Goal: Task Accomplishment & Management: Manage account settings

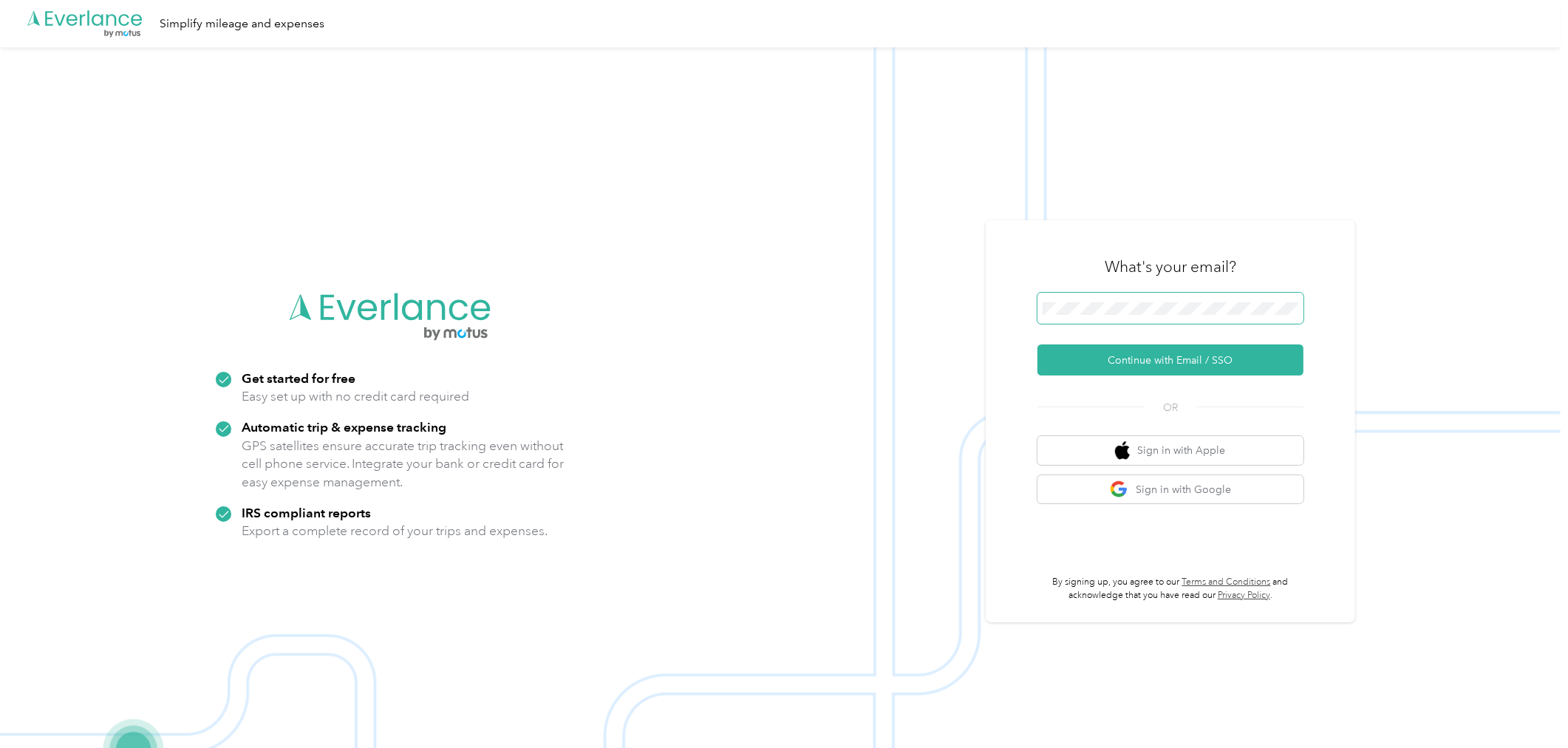
click at [1177, 319] on span at bounding box center [1170, 308] width 266 height 31
click at [1128, 364] on button "Continue with Email / SSO" at bounding box center [1170, 359] width 266 height 31
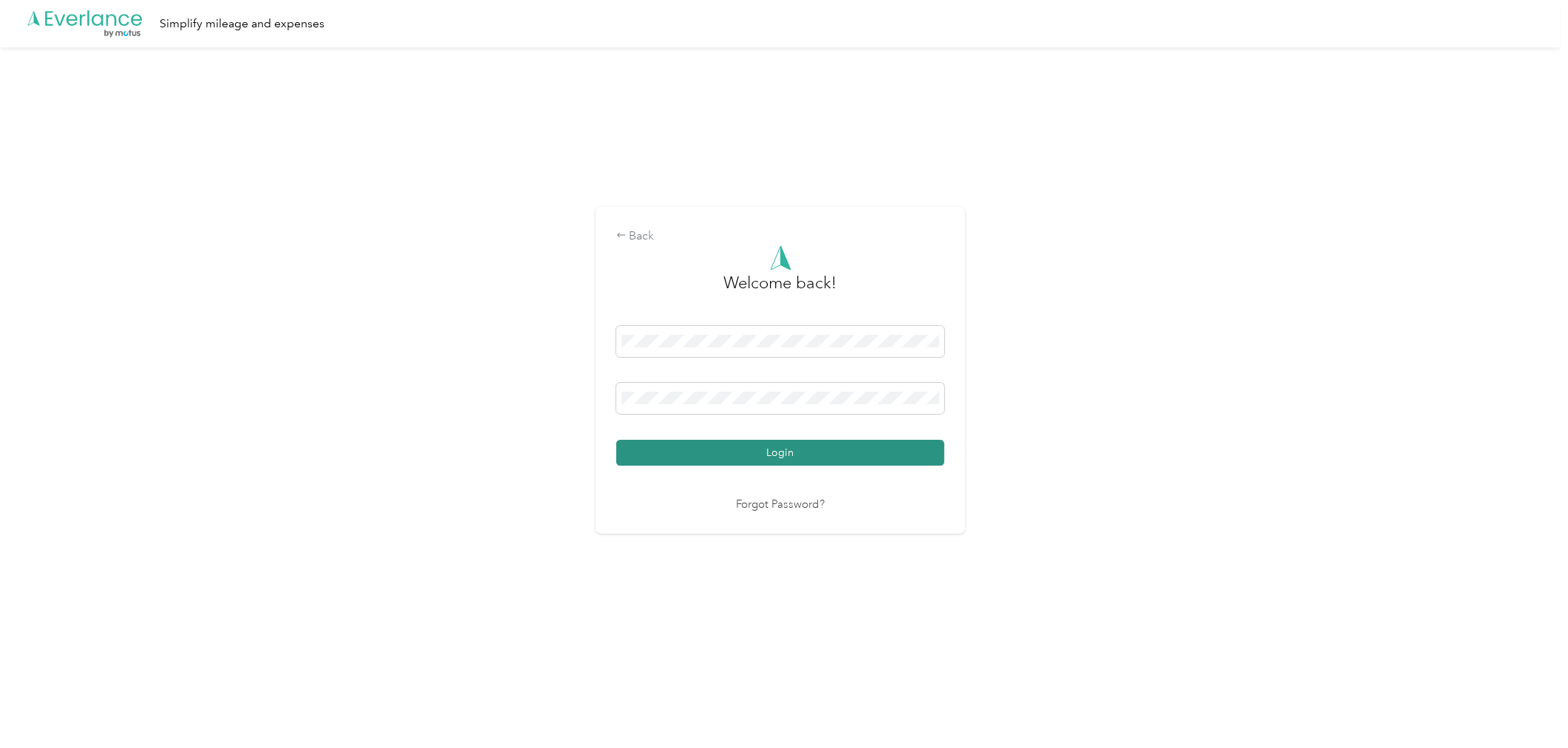
click at [820, 456] on button "Login" at bounding box center [780, 452] width 328 height 26
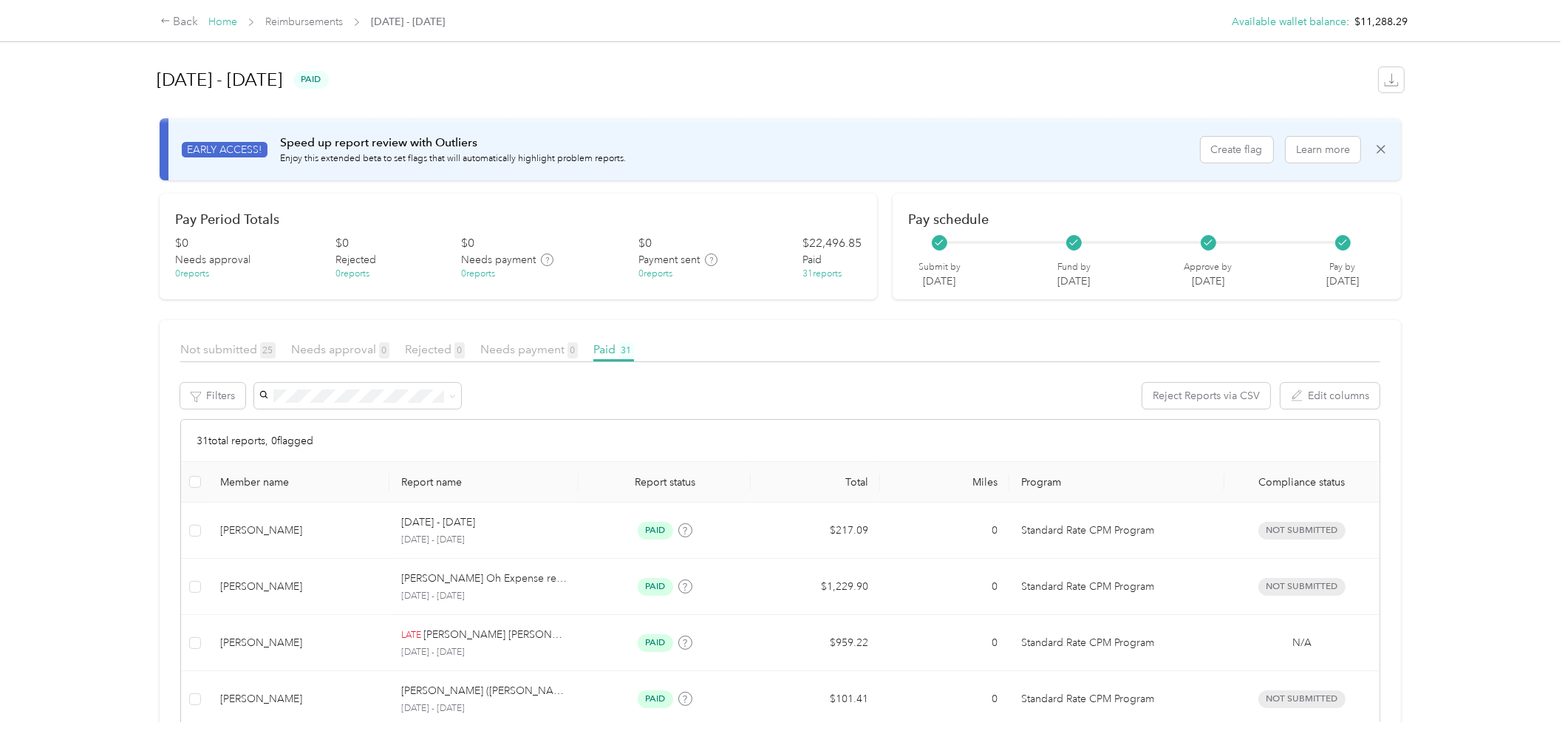
click at [235, 22] on link "Home" at bounding box center [222, 21] width 28 height 12
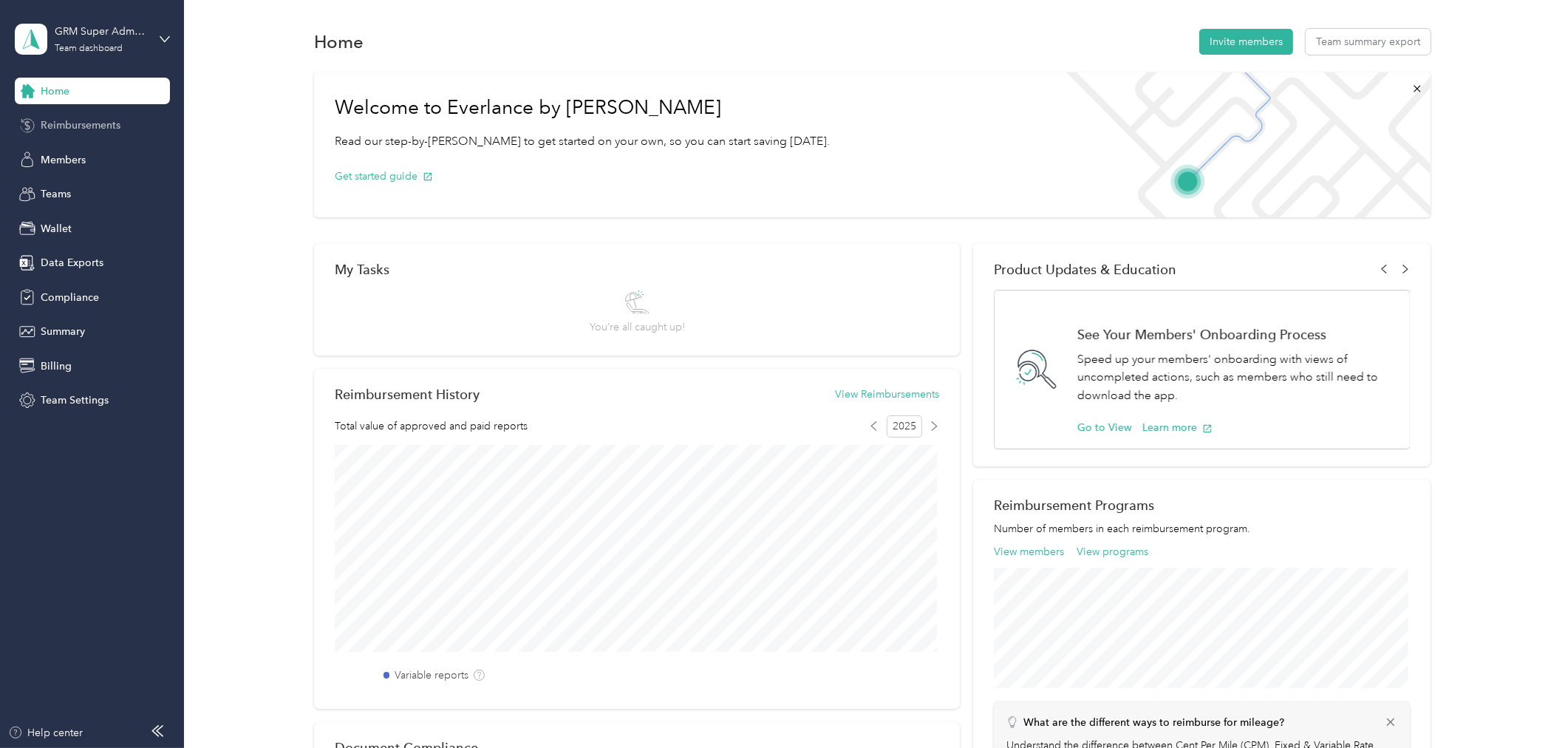
click at [98, 134] on div "Reimbursements" at bounding box center [92, 125] width 155 height 27
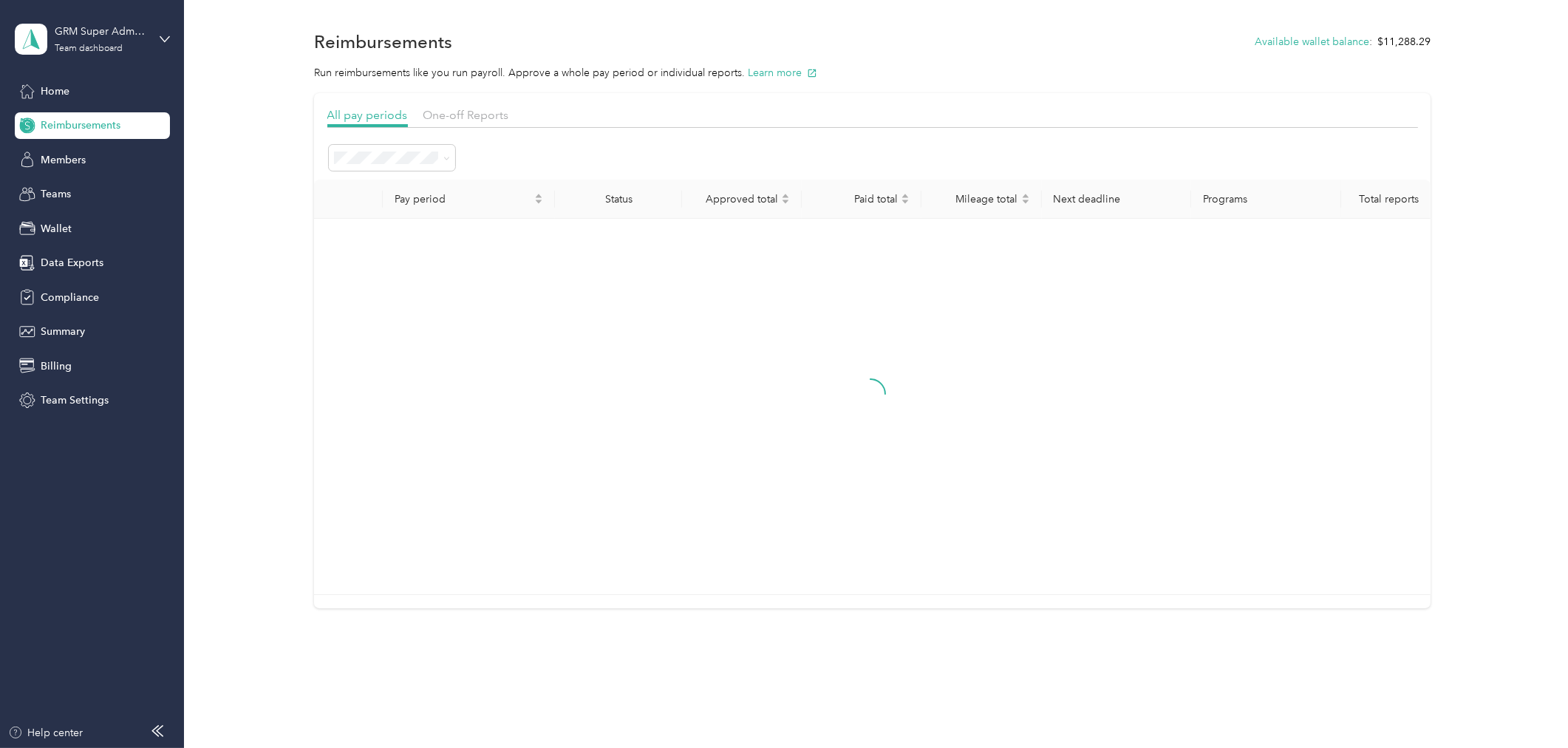
click at [390, 186] on div "All periods" at bounding box center [390, 181] width 106 height 15
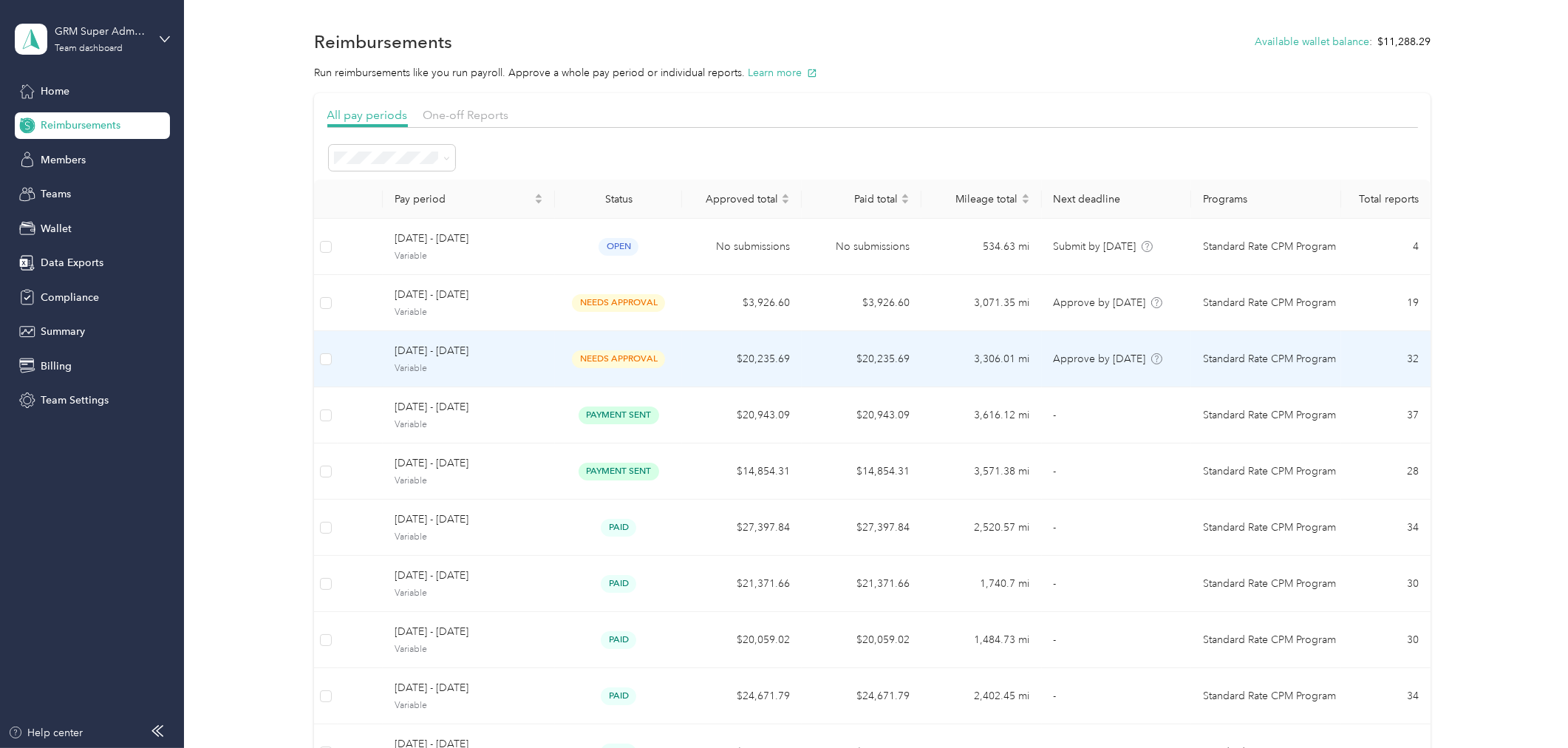
click at [476, 368] on span "Variable" at bounding box center [469, 368] width 149 height 13
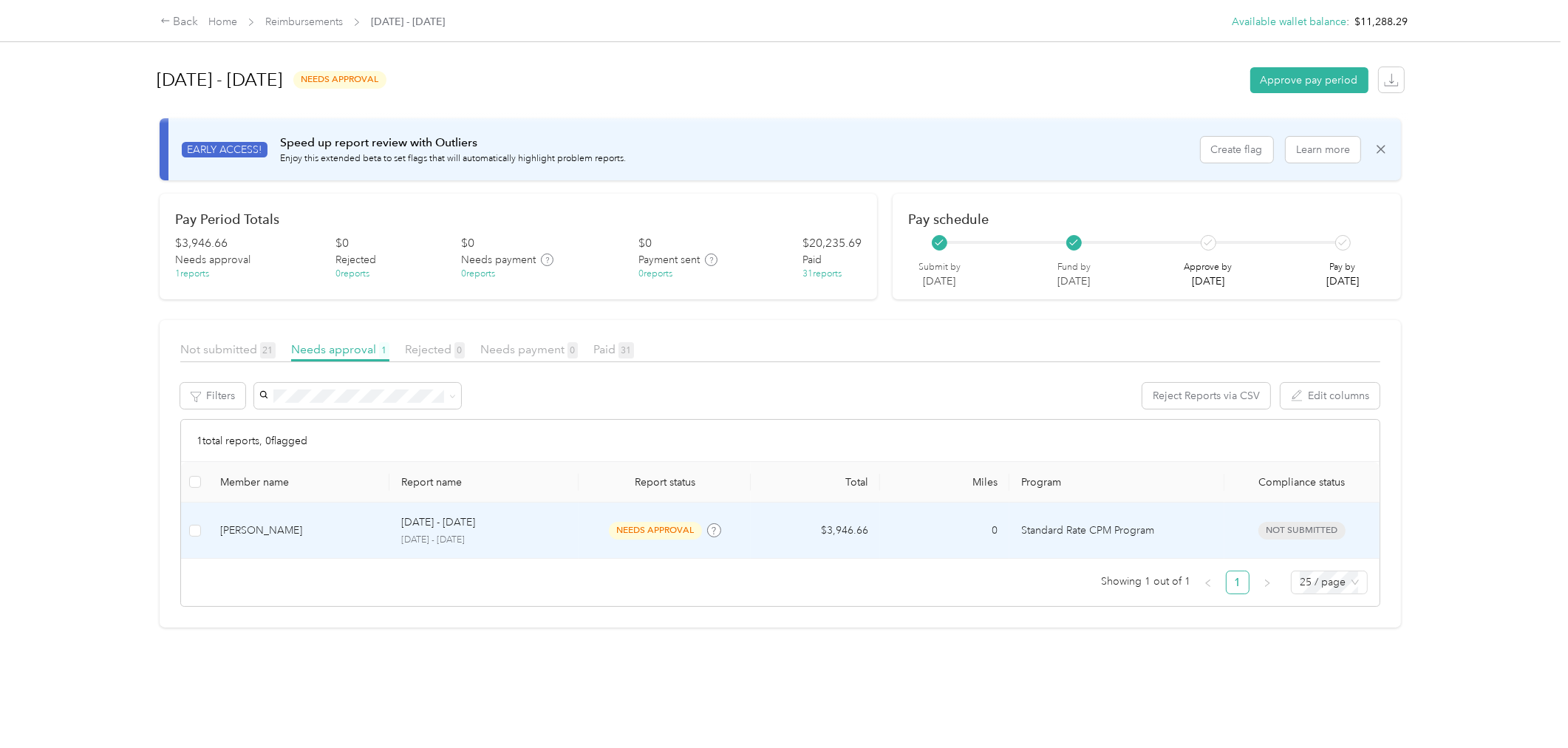
click at [837, 530] on td "$3,946.66" at bounding box center [815, 530] width 129 height 56
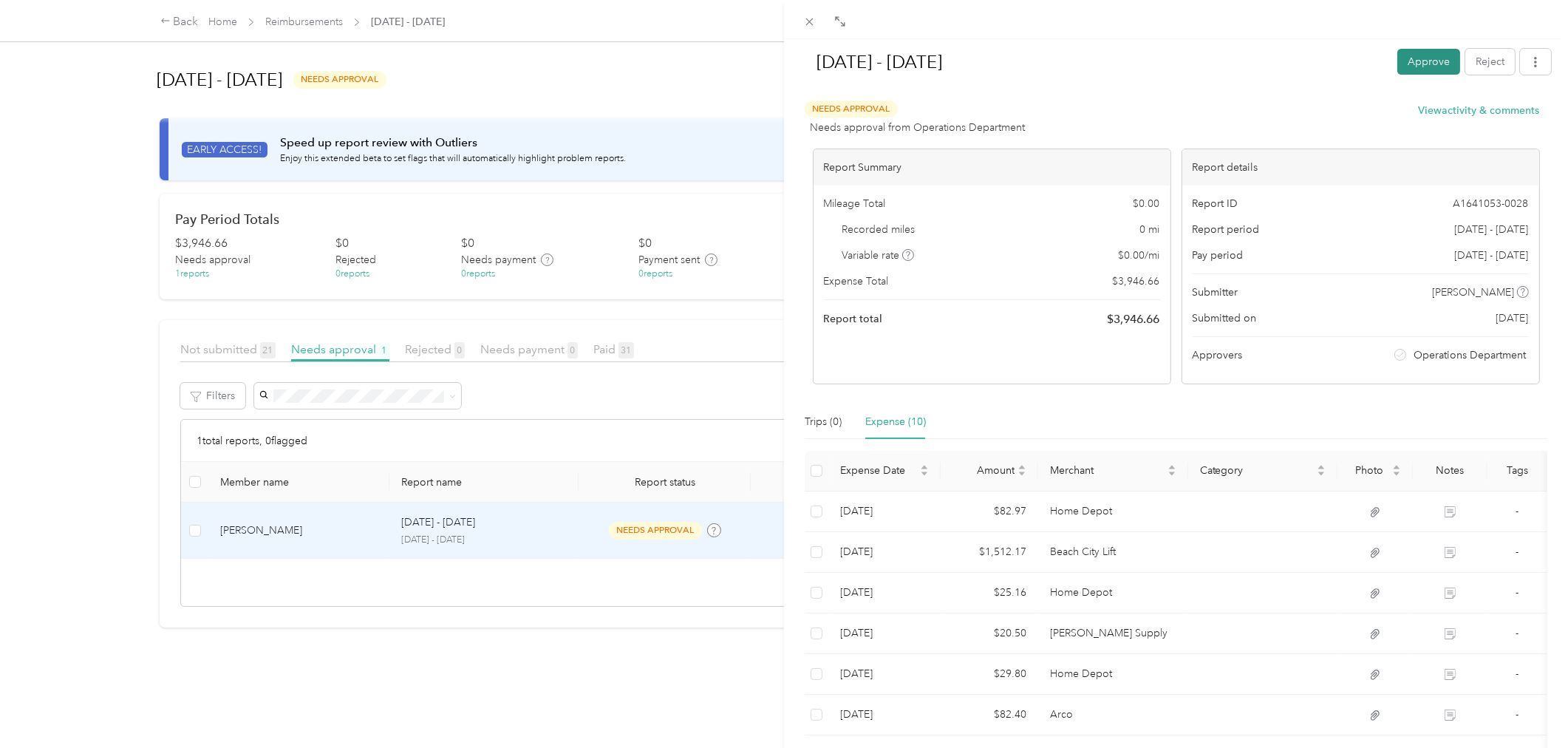
click at [1426, 59] on button "Approve" at bounding box center [1428, 61] width 63 height 26
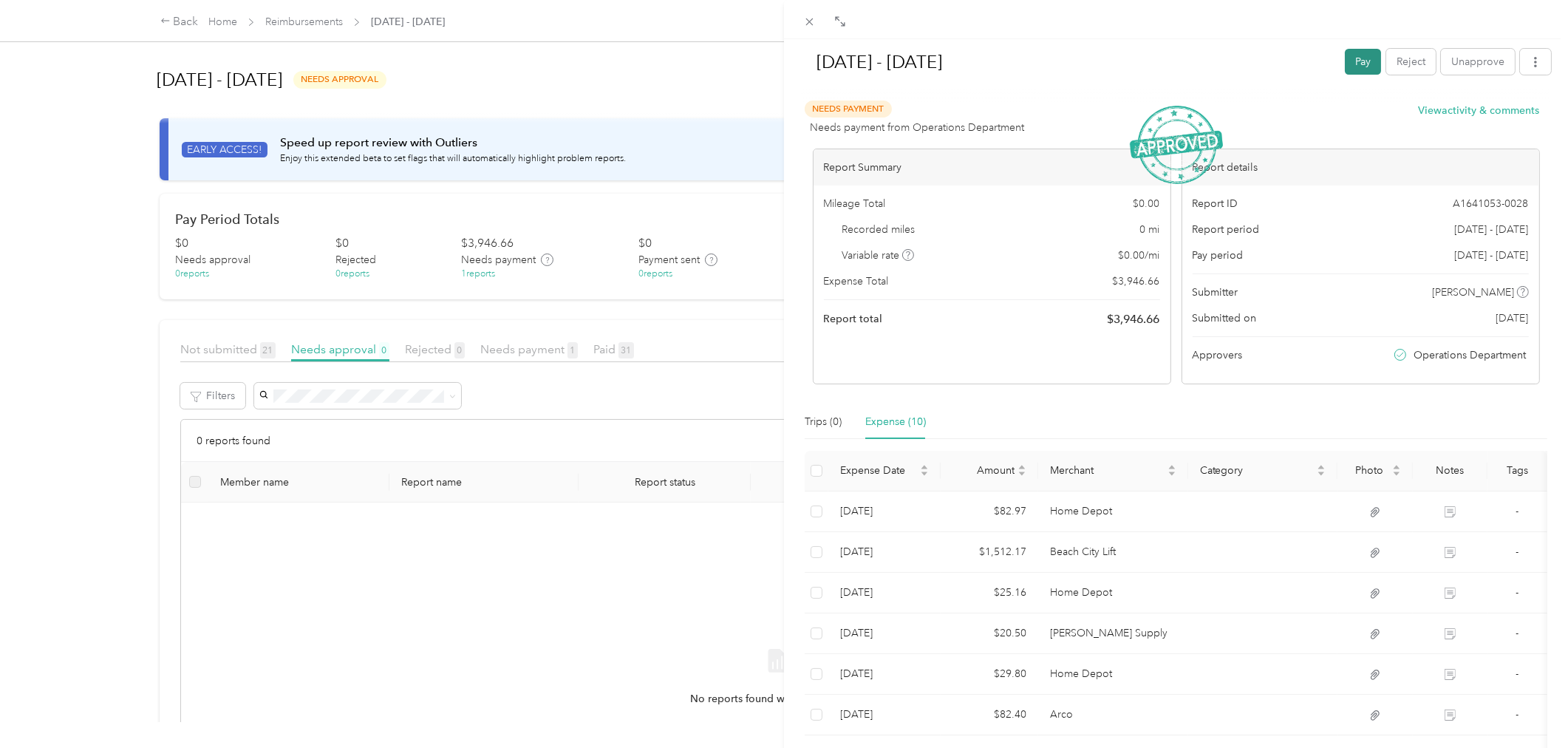
click at [1345, 63] on button "Pay" at bounding box center [1363, 61] width 36 height 26
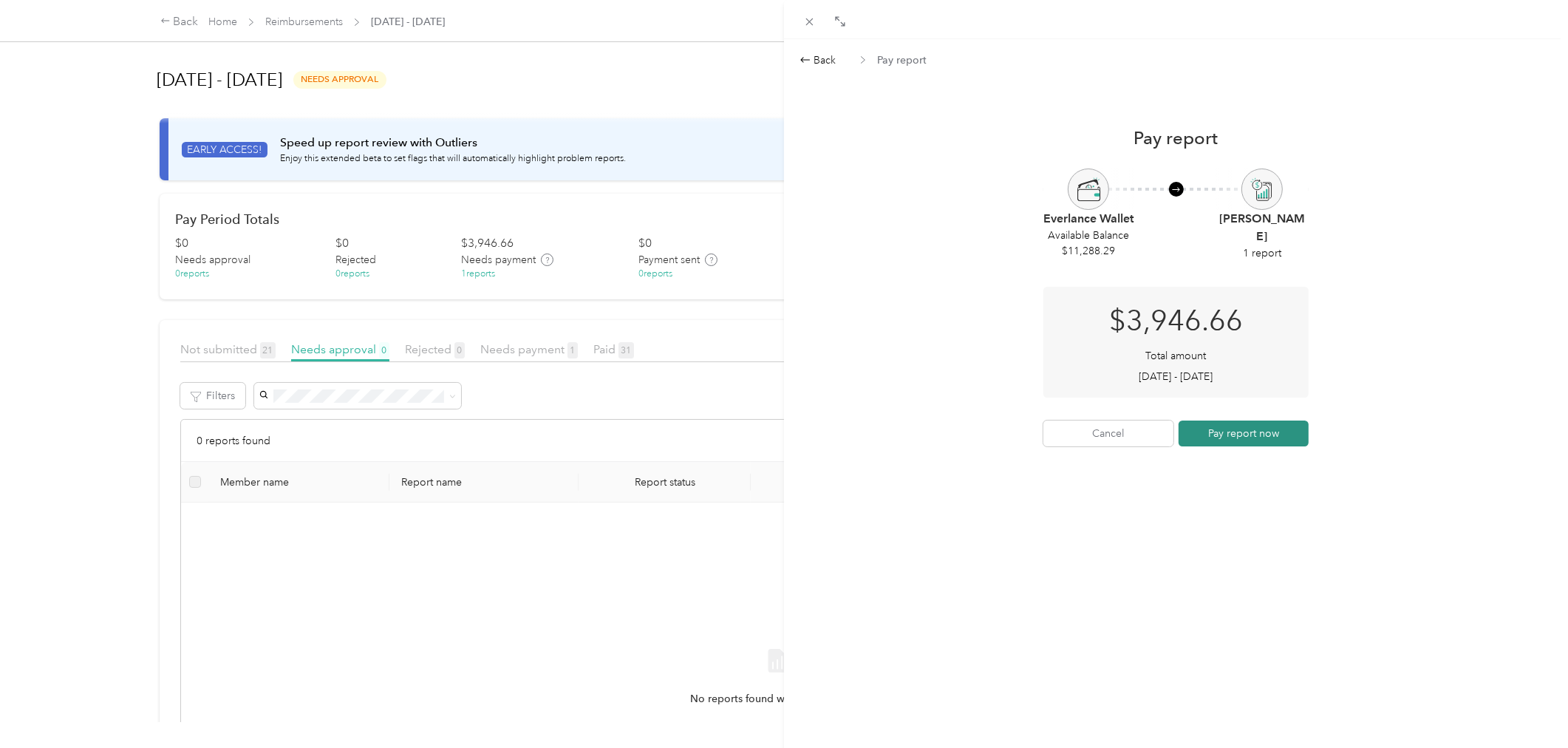
click at [1221, 438] on button "Pay report now" at bounding box center [1243, 433] width 130 height 26
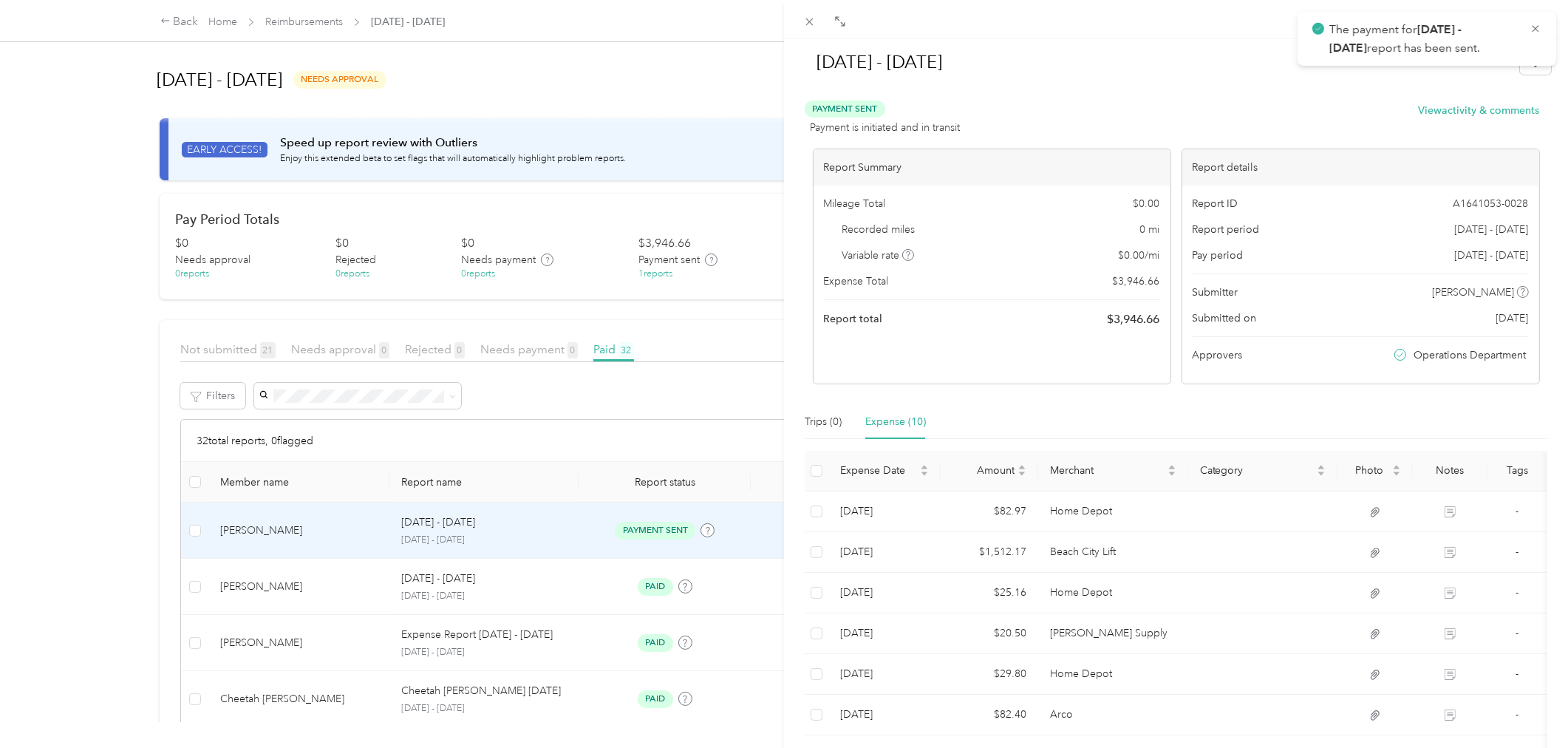
click at [1106, 27] on div at bounding box center [1175, 20] width 784 height 39
click at [1538, 24] on icon at bounding box center [1534, 28] width 12 height 13
click at [818, 29] on div "Expand" at bounding box center [840, 42] width 45 height 26
click at [803, 15] on icon at bounding box center [809, 21] width 12 height 12
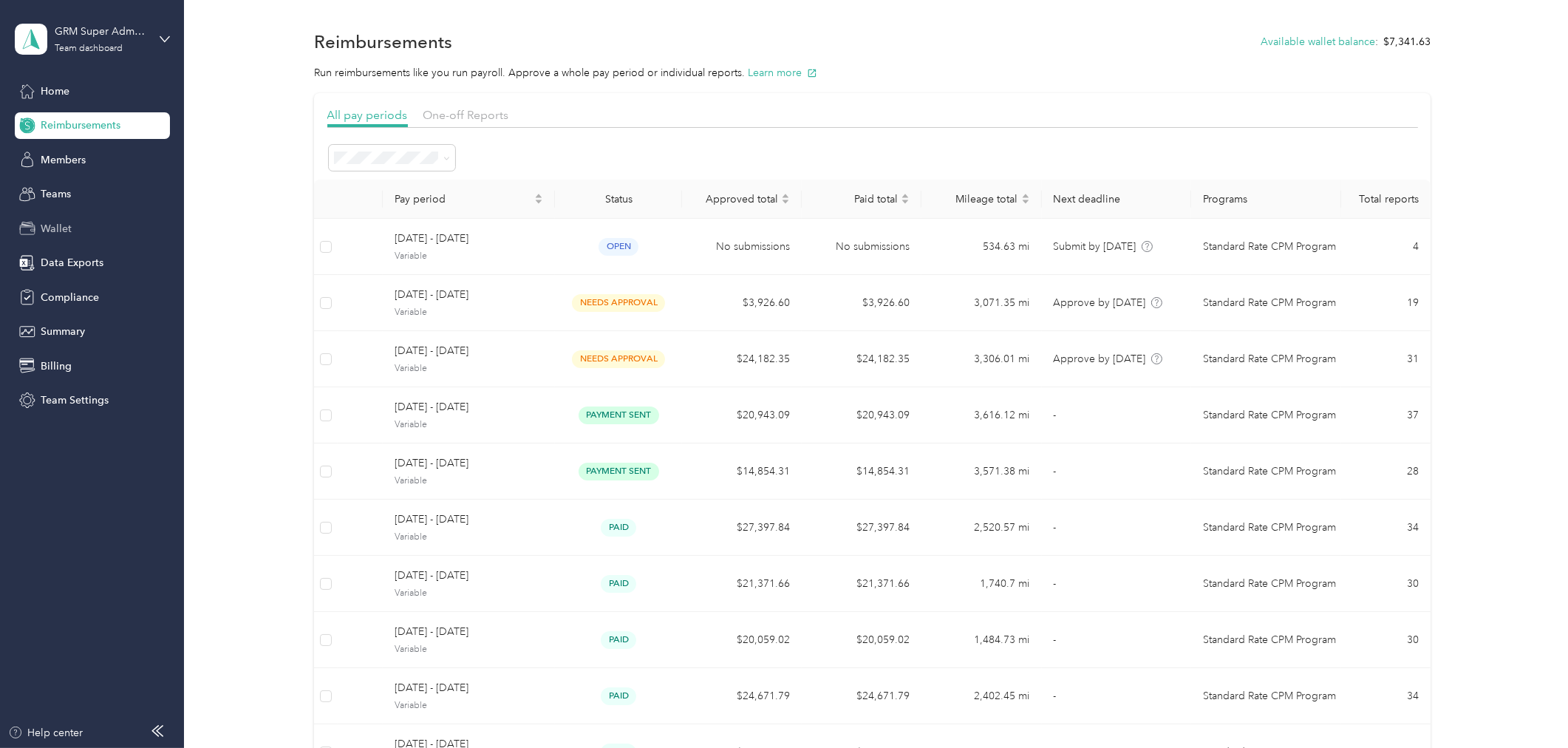
click at [75, 233] on div "Wallet" at bounding box center [92, 229] width 155 height 27
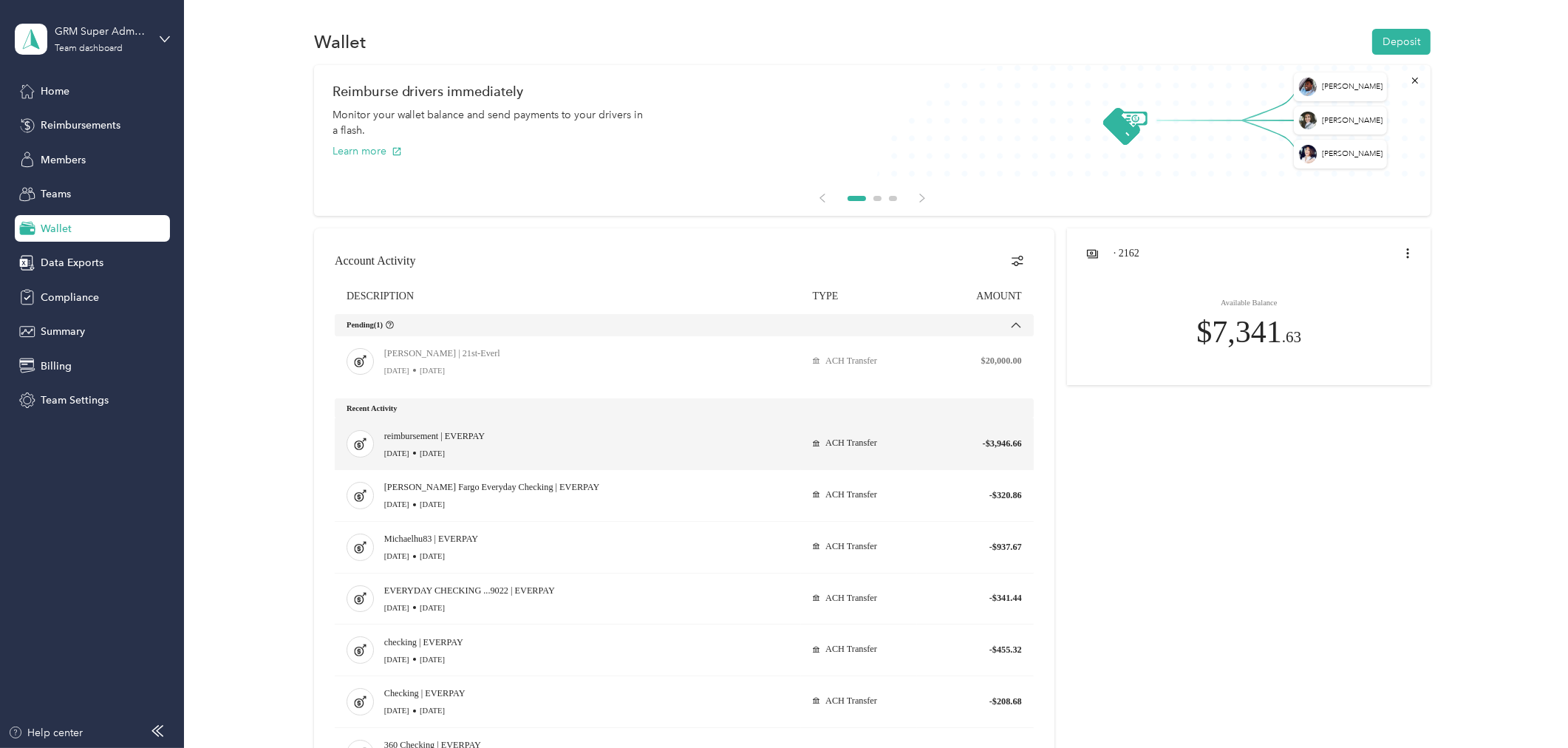
drag, startPoint x: 375, startPoint y: 431, endPoint x: 1020, endPoint y: 438, distance: 645.0
click at [1020, 438] on tr "reimbursement | EVERPAY [DATE] [DATE] ACH Transfer -$3,946.66" at bounding box center [684, 443] width 699 height 51
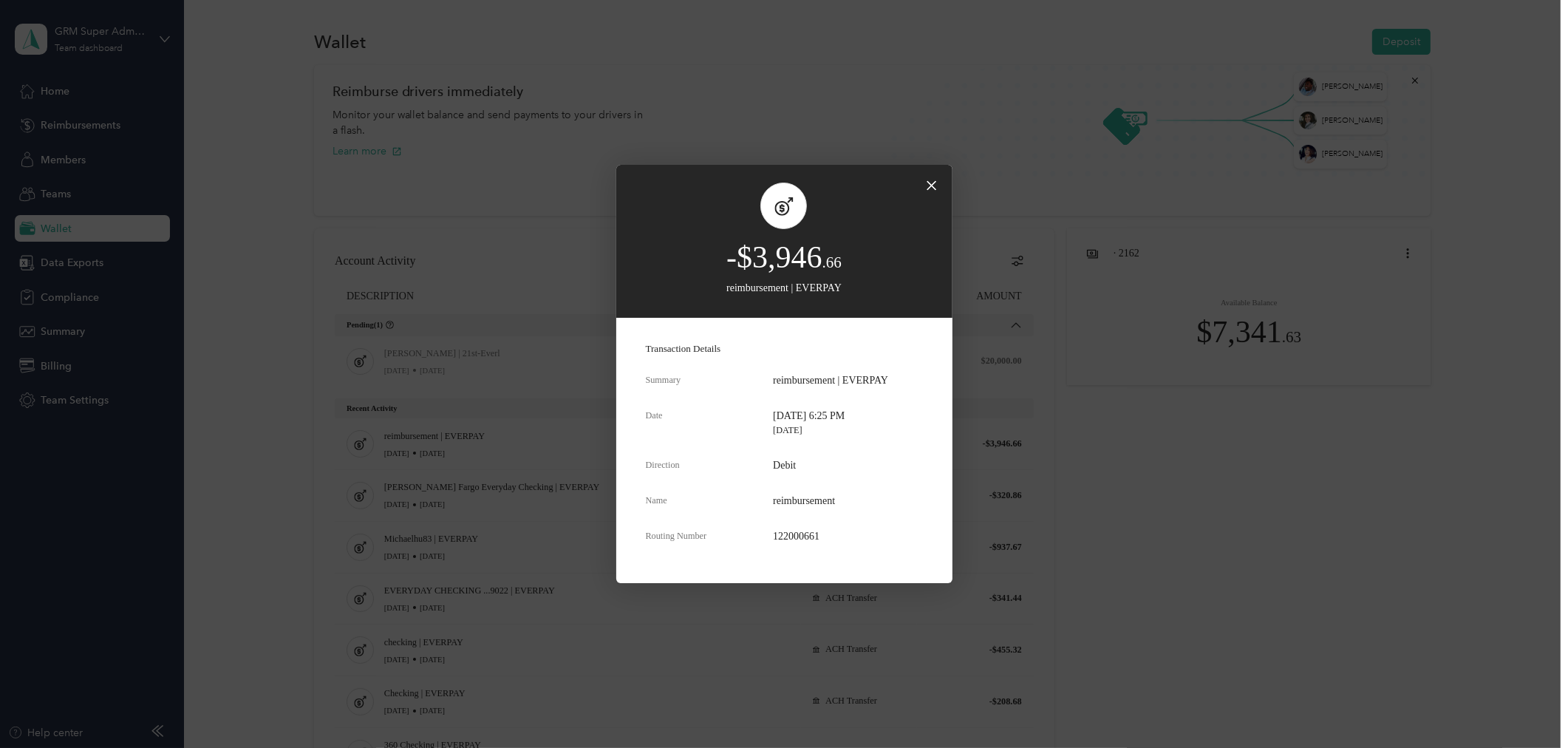
click at [931, 179] on icon "close dialog" at bounding box center [931, 186] width 12 height 18
